Goal: Task Accomplishment & Management: Use online tool/utility

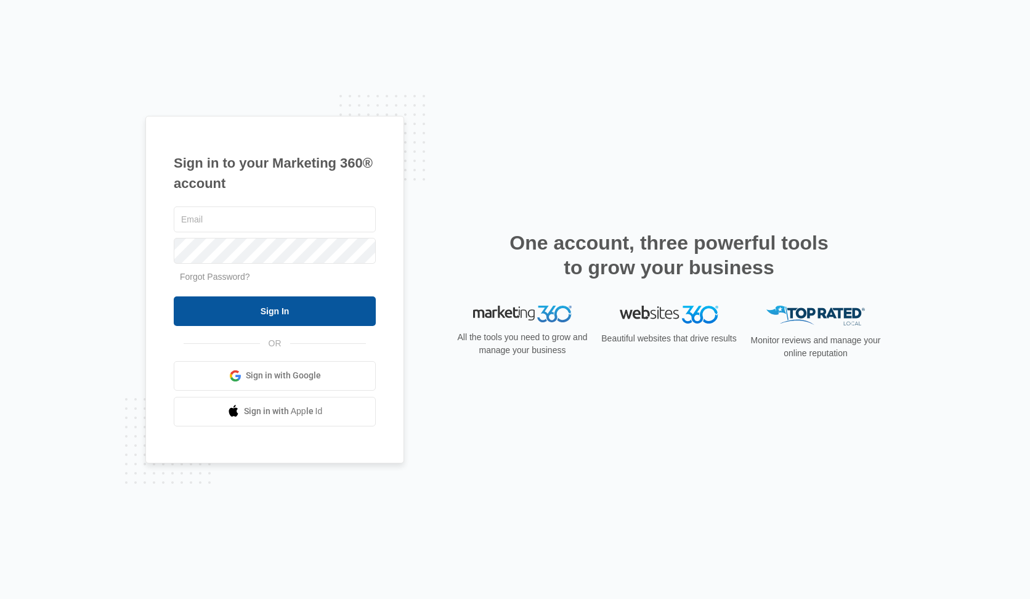
type input "[PERSON_NAME][EMAIL_ADDRESS][DOMAIN_NAME]"
click at [235, 307] on input "Sign In" at bounding box center [275, 311] width 202 height 30
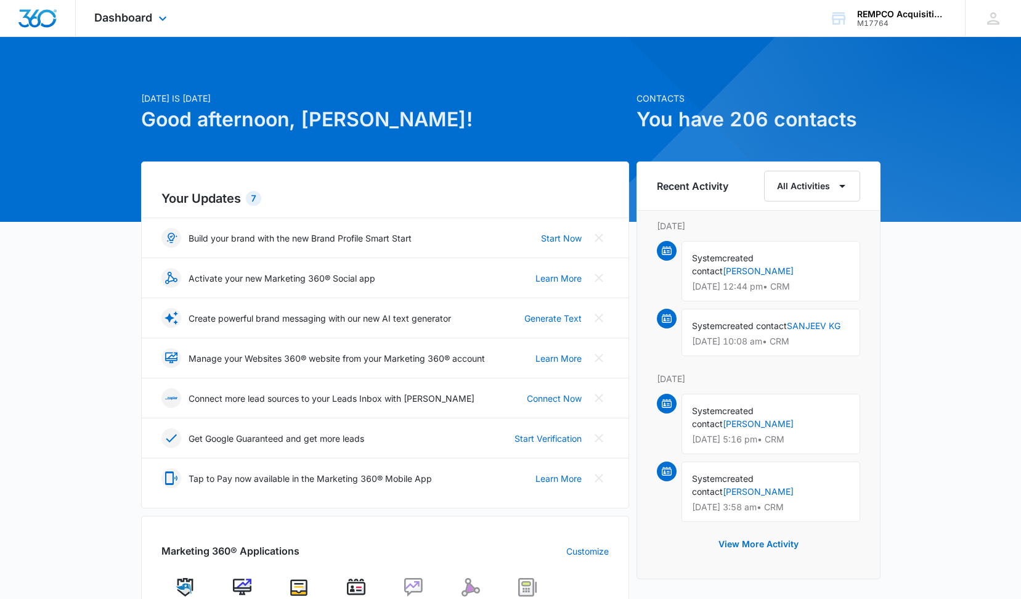
click at [157, 13] on icon at bounding box center [162, 18] width 15 height 15
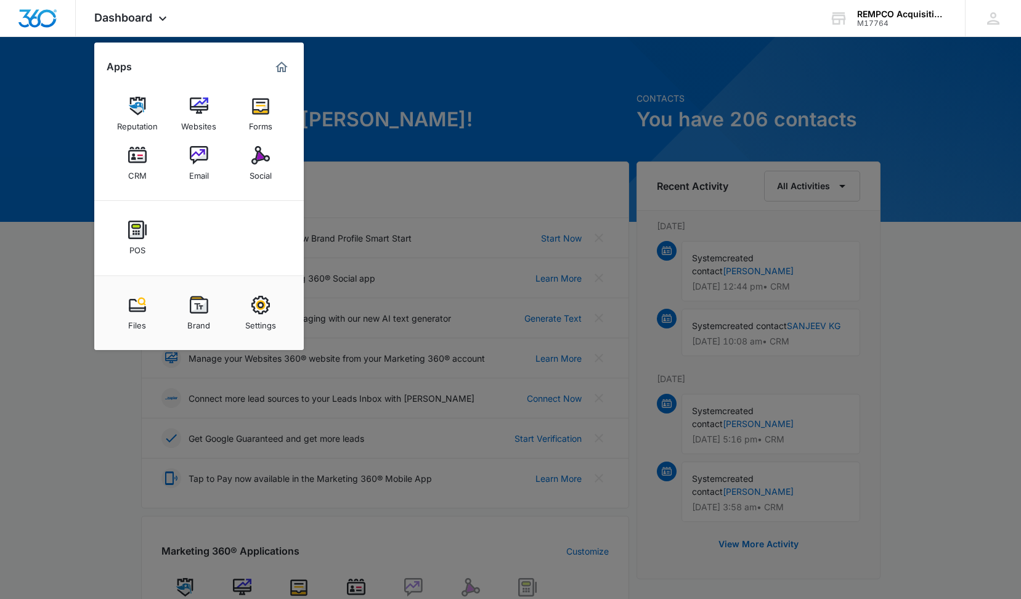
click at [268, 112] on img at bounding box center [260, 106] width 18 height 18
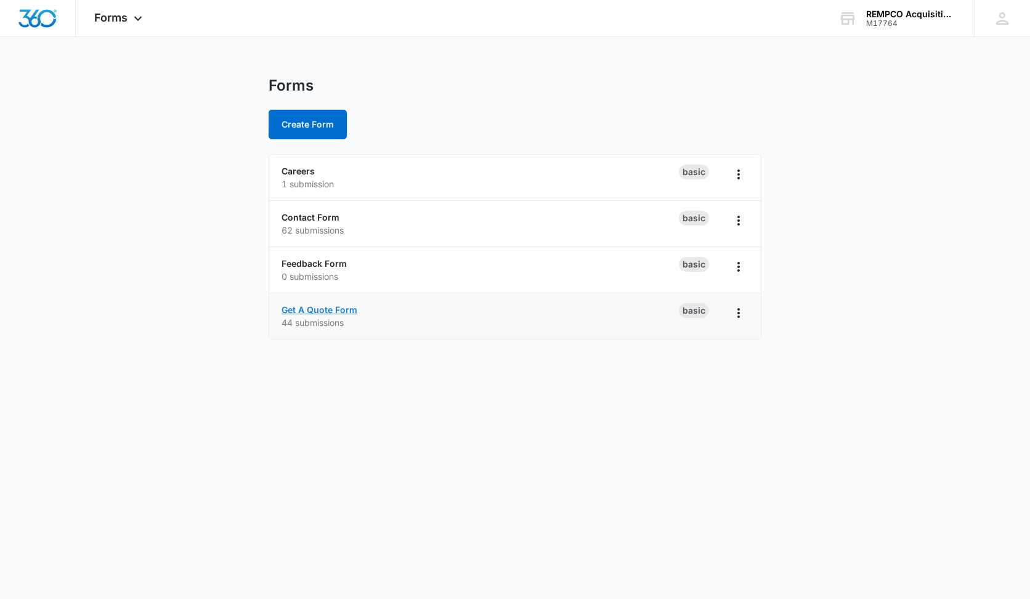
click at [310, 312] on link "Get A Quote Form" at bounding box center [320, 309] width 76 height 10
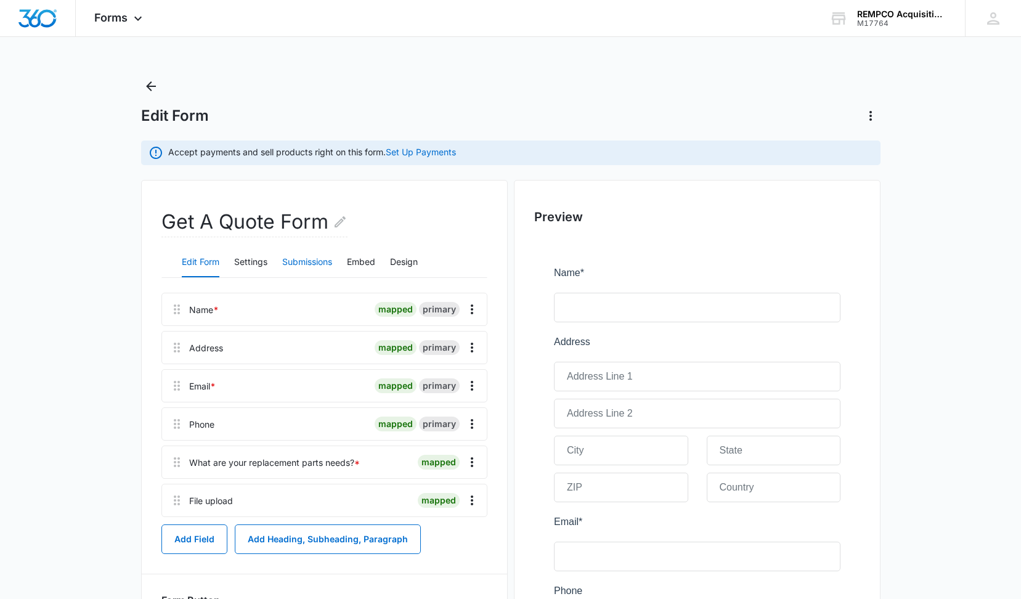
click at [326, 263] on button "Submissions" at bounding box center [307, 263] width 50 height 30
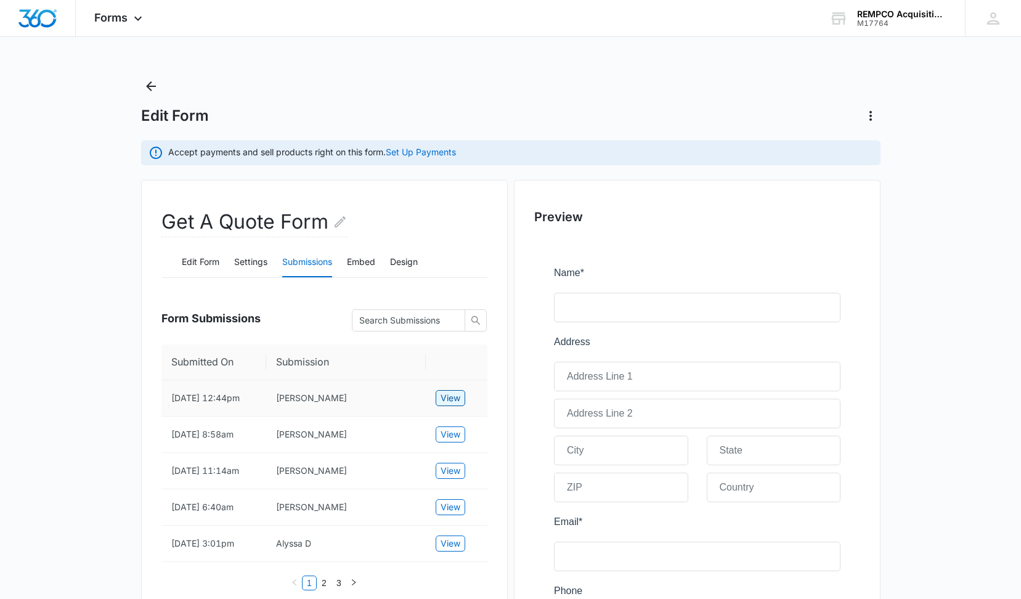
click at [453, 404] on span "View" at bounding box center [450, 398] width 20 height 14
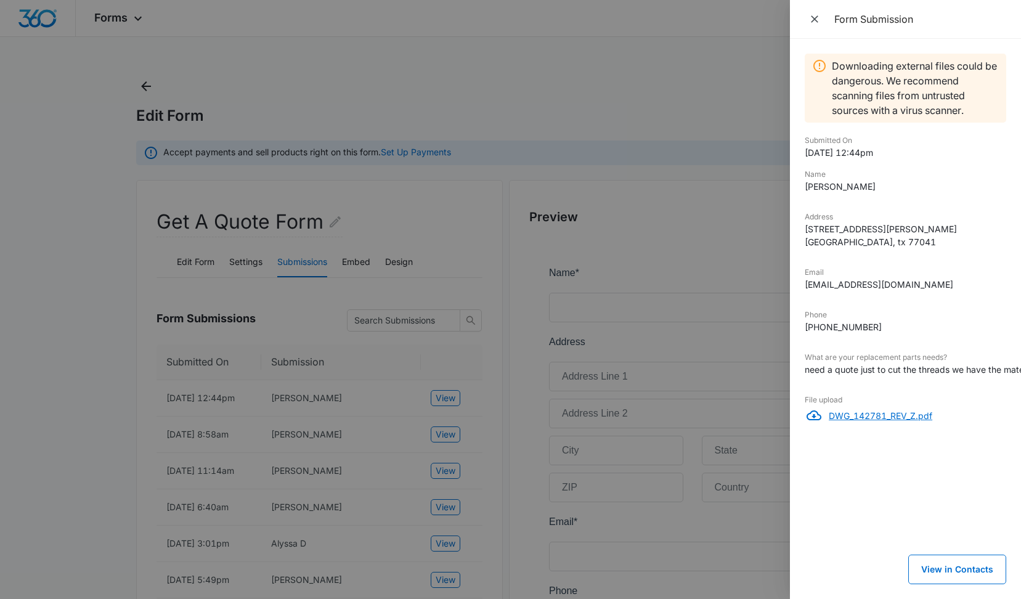
click at [859, 415] on p "DWG_142781_REV_Z.pdf" at bounding box center [917, 415] width 177 height 13
